Goal: Information Seeking & Learning: Learn about a topic

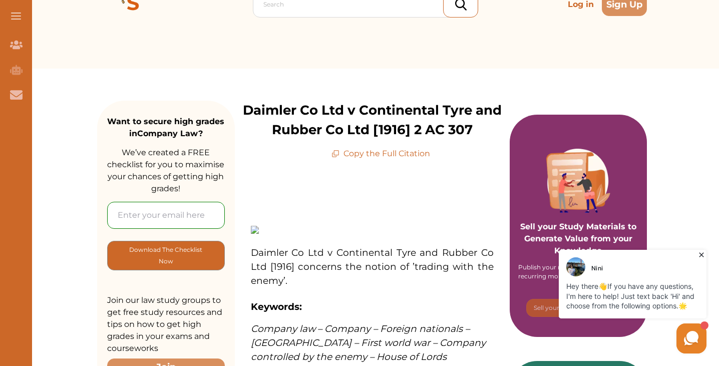
scroll to position [121, 0]
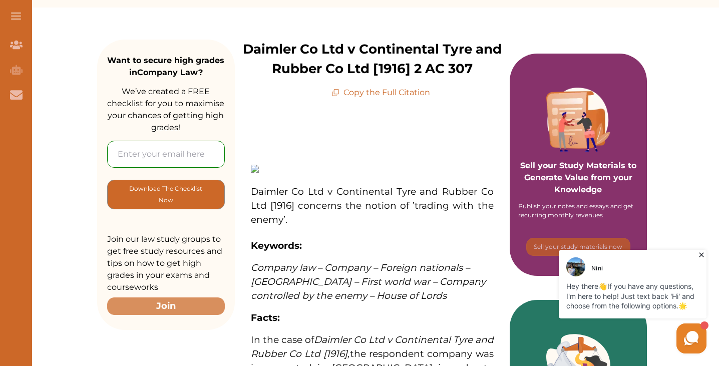
click at [339, 95] on icon at bounding box center [335, 93] width 8 height 8
click at [352, 93] on p "Copy the Full Citation" at bounding box center [380, 93] width 99 height 12
click at [349, 93] on p "Copy the Full Citation" at bounding box center [380, 93] width 99 height 12
click at [338, 95] on icon at bounding box center [335, 93] width 8 height 8
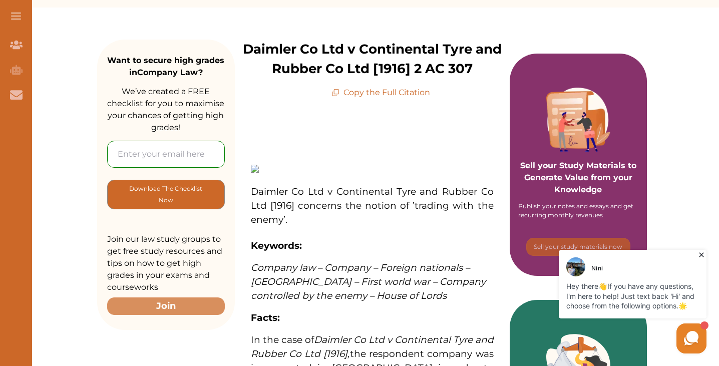
click at [337, 95] on icon at bounding box center [335, 93] width 8 height 8
drag, startPoint x: 316, startPoint y: 199, endPoint x: 336, endPoint y: 209, distance: 22.4
click at [336, 209] on p "Daimler Co Ltd v Continental Tyre and Rubber Co Ltd [1916] concerns the notion …" at bounding box center [372, 206] width 243 height 42
click at [342, 201] on span "Daimler Co Ltd v Continental Tyre and Rubber Co Ltd [1916] concerns the notion …" at bounding box center [372, 199] width 243 height 26
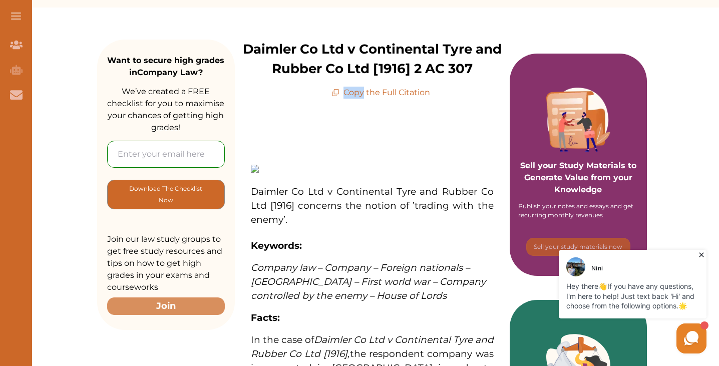
click at [357, 186] on span "Daimler Co Ltd v Continental Tyre and Rubber Co Ltd [1916] concerns the notion …" at bounding box center [372, 199] width 243 height 26
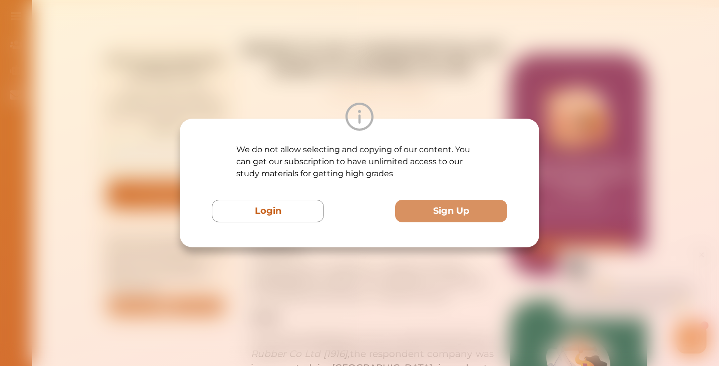
click at [348, 219] on div "Login Sign Up" at bounding box center [359, 211] width 295 height 23
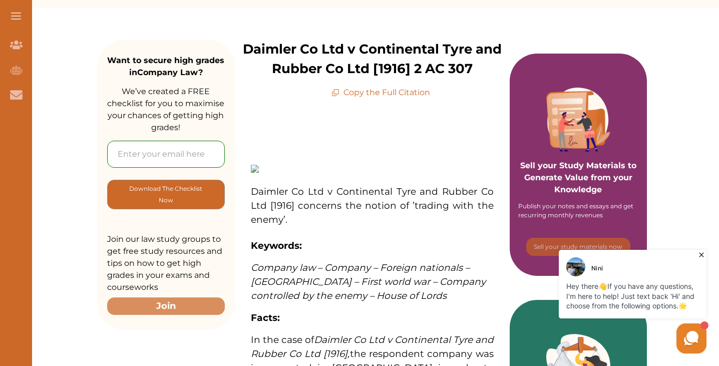
click at [347, 219] on span "trading with the enemy’." at bounding box center [372, 213] width 243 height 26
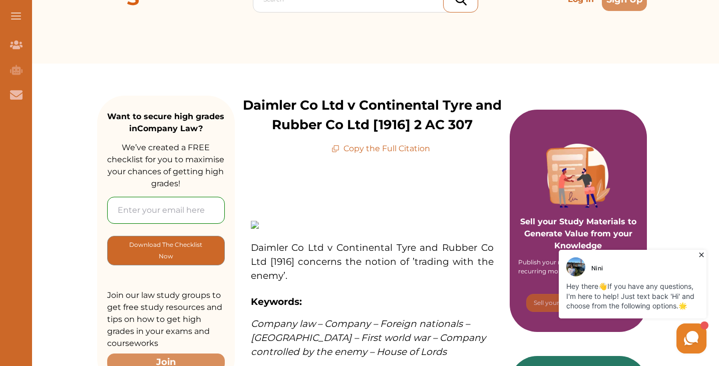
scroll to position [0, 0]
